Goal: Find contact information: Find contact information

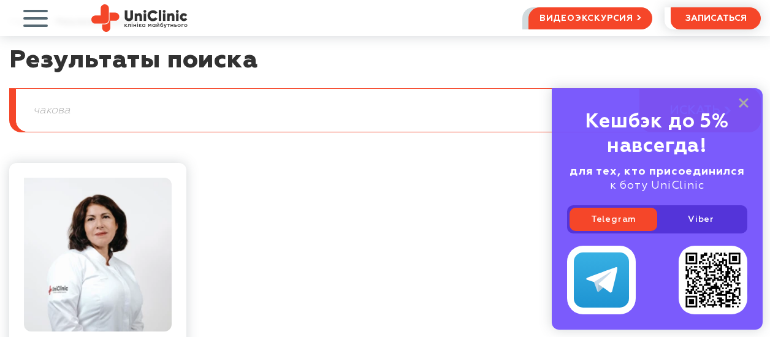
scroll to position [184, 0]
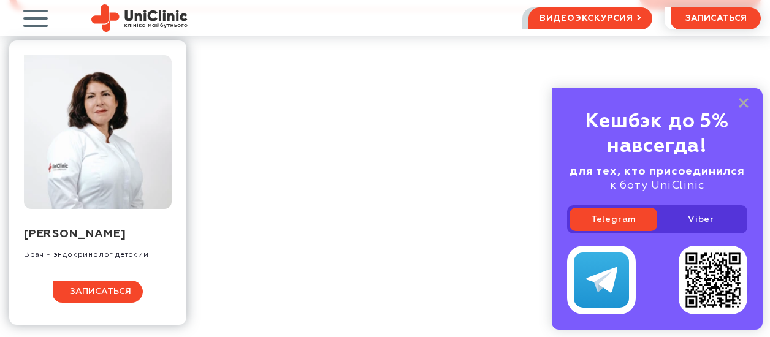
click at [94, 296] on span "записаться" at bounding box center [100, 291] width 61 height 9
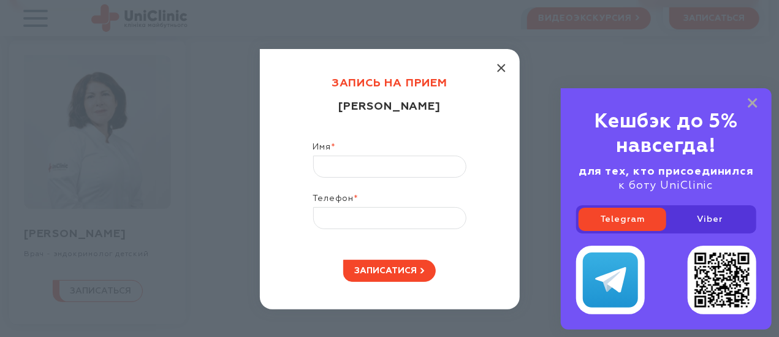
click at [497, 70] on icon "button" at bounding box center [501, 68] width 9 height 9
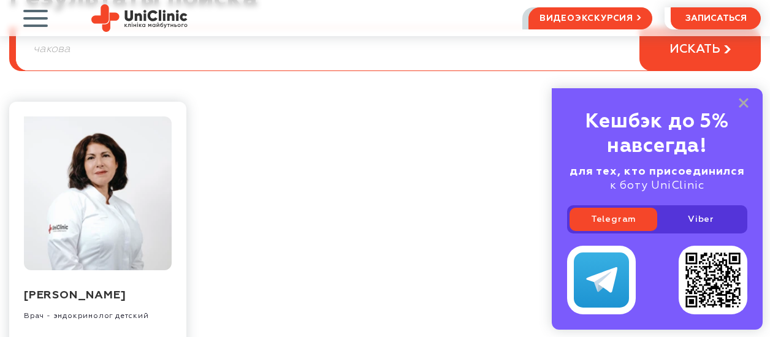
scroll to position [0, 0]
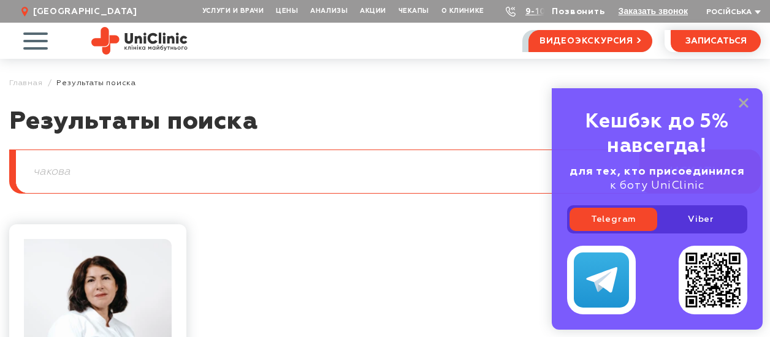
click at [571, 7] on link "Позвонить" at bounding box center [577, 11] width 53 height 9
click at [536, 12] on link "9-103" at bounding box center [538, 11] width 27 height 9
click at [511, 12] on use at bounding box center [511, 12] width 10 height 10
click at [40, 35] on span "button" at bounding box center [35, 40] width 51 height 51
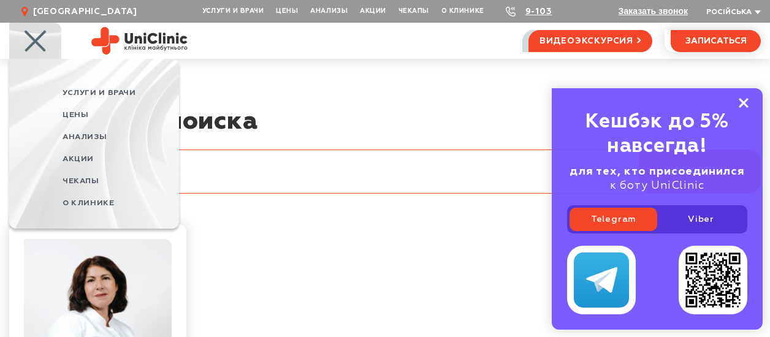
click at [744, 102] on rect at bounding box center [743, 103] width 10 height 10
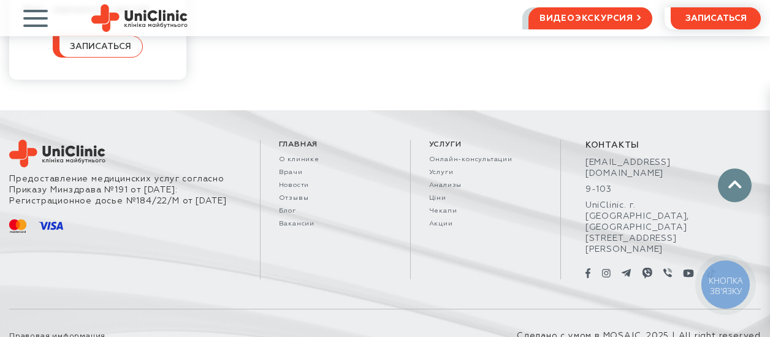
scroll to position [432, 0]
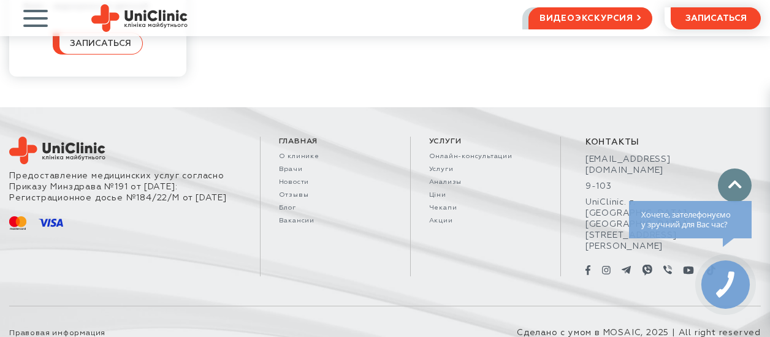
click at [728, 287] on icon at bounding box center [725, 284] width 28 height 35
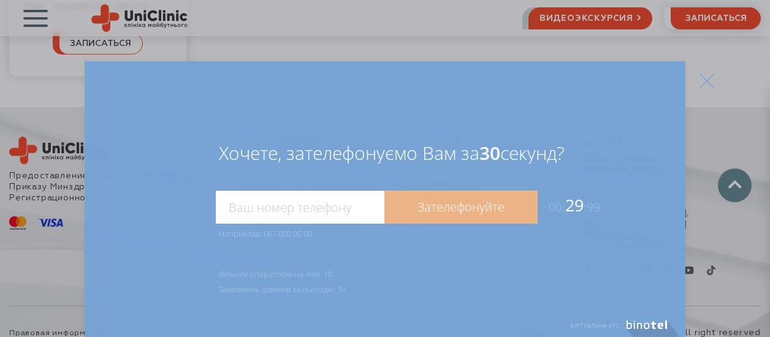
click at [708, 87] on icon at bounding box center [706, 81] width 15 height 15
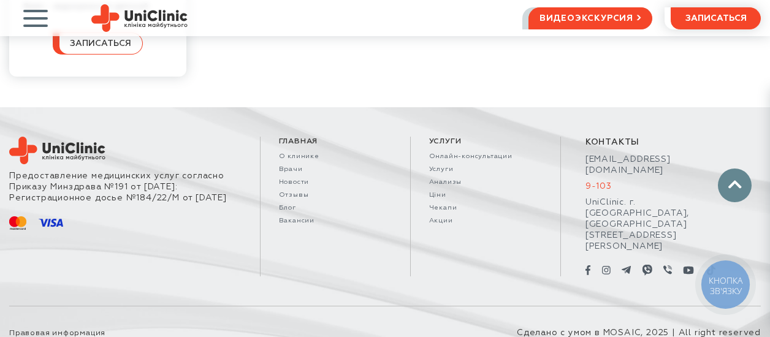
click at [604, 188] on link "9-103" at bounding box center [660, 186] width 151 height 11
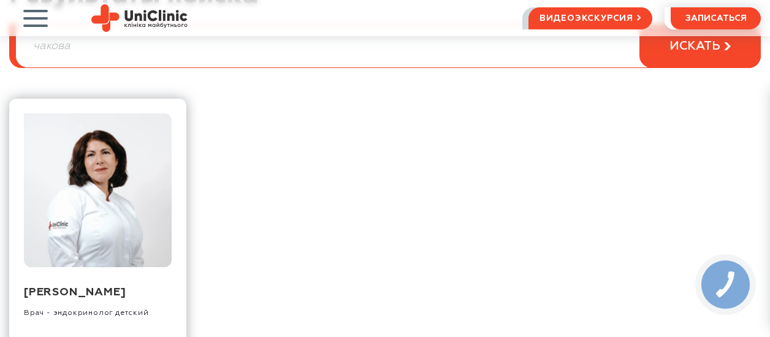
scroll to position [187, 0]
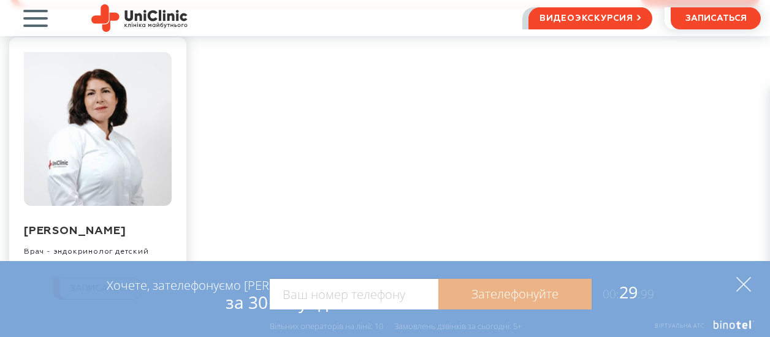
click at [747, 282] on icon at bounding box center [743, 284] width 15 height 15
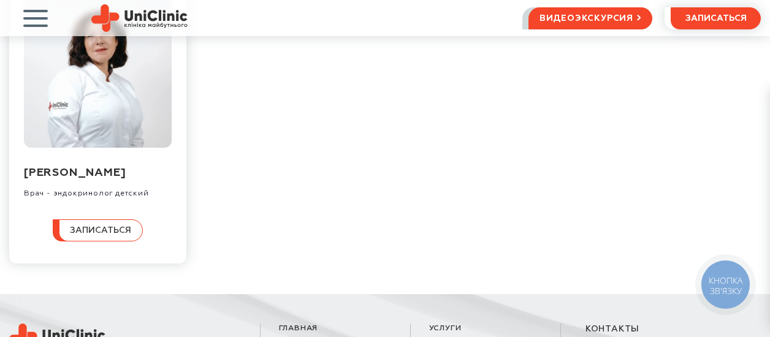
scroll to position [184, 0]
